Goal: Task Accomplishment & Management: Manage account settings

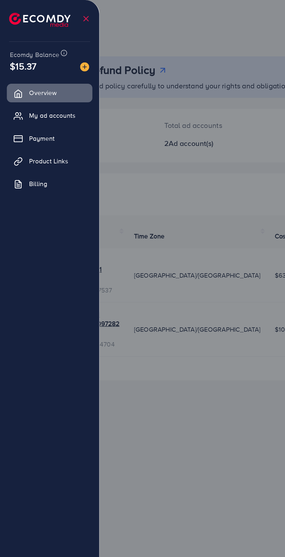
click at [42, 73] on span "My ad accounts" at bounding box center [34, 74] width 30 height 6
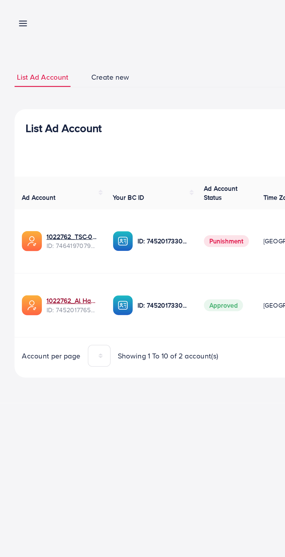
click at [44, 189] on link "1022762_Al Hamd Traders_1735058097282" at bounding box center [46, 192] width 33 height 6
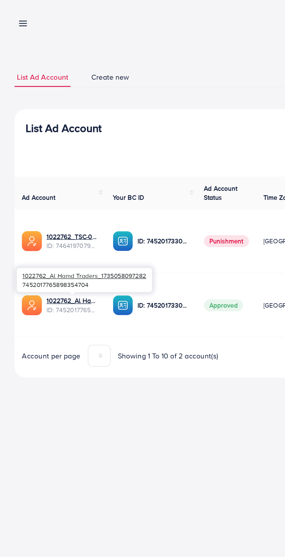
click at [14, 14] on line at bounding box center [14, 14] width 5 height 0
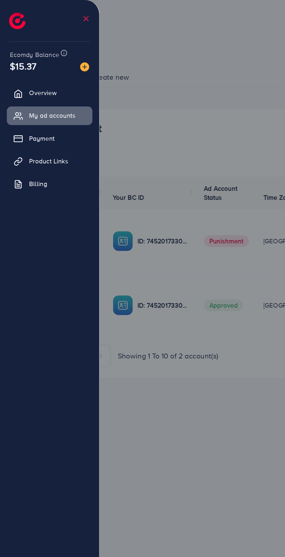
click at [45, 76] on span "My ad accounts" at bounding box center [34, 74] width 30 height 6
click at [42, 101] on span "Product Links" at bounding box center [31, 103] width 25 height 6
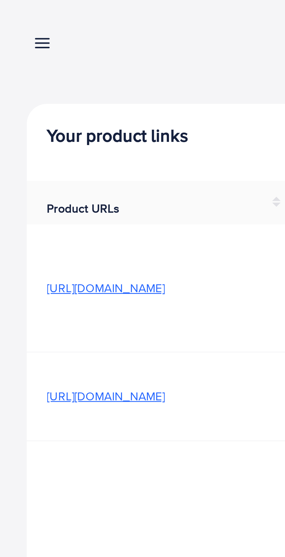
click at [12, 15] on icon at bounding box center [15, 15] width 6 height 6
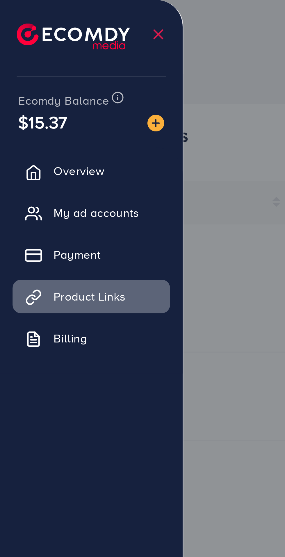
click at [44, 74] on span "My ad accounts" at bounding box center [34, 74] width 30 height 6
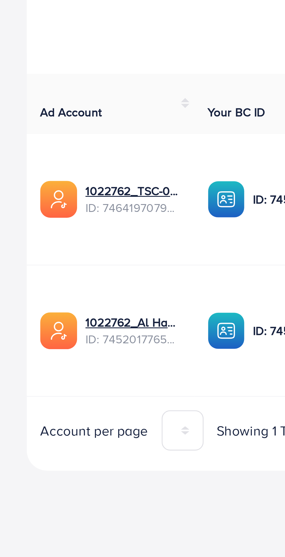
scroll to position [0, 13]
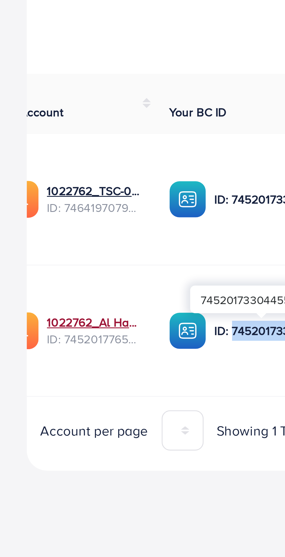
click at [40, 200] on link "1022762_Al Hamd Traders_1735058097282" at bounding box center [32, 199] width 33 height 6
